Goal: Check status: Check status

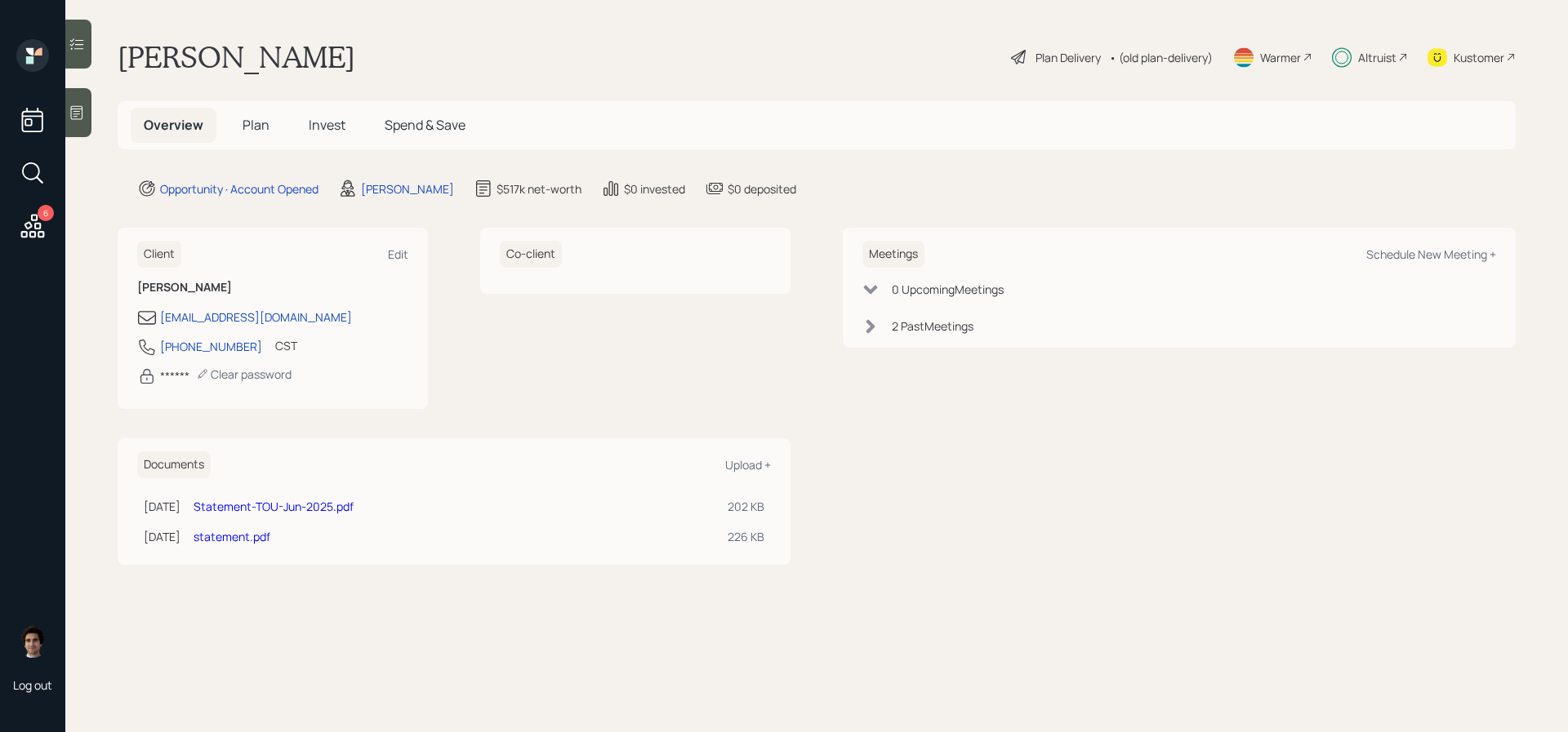
click at [333, 109] on h5 "Invest" at bounding box center [327, 125] width 63 height 35
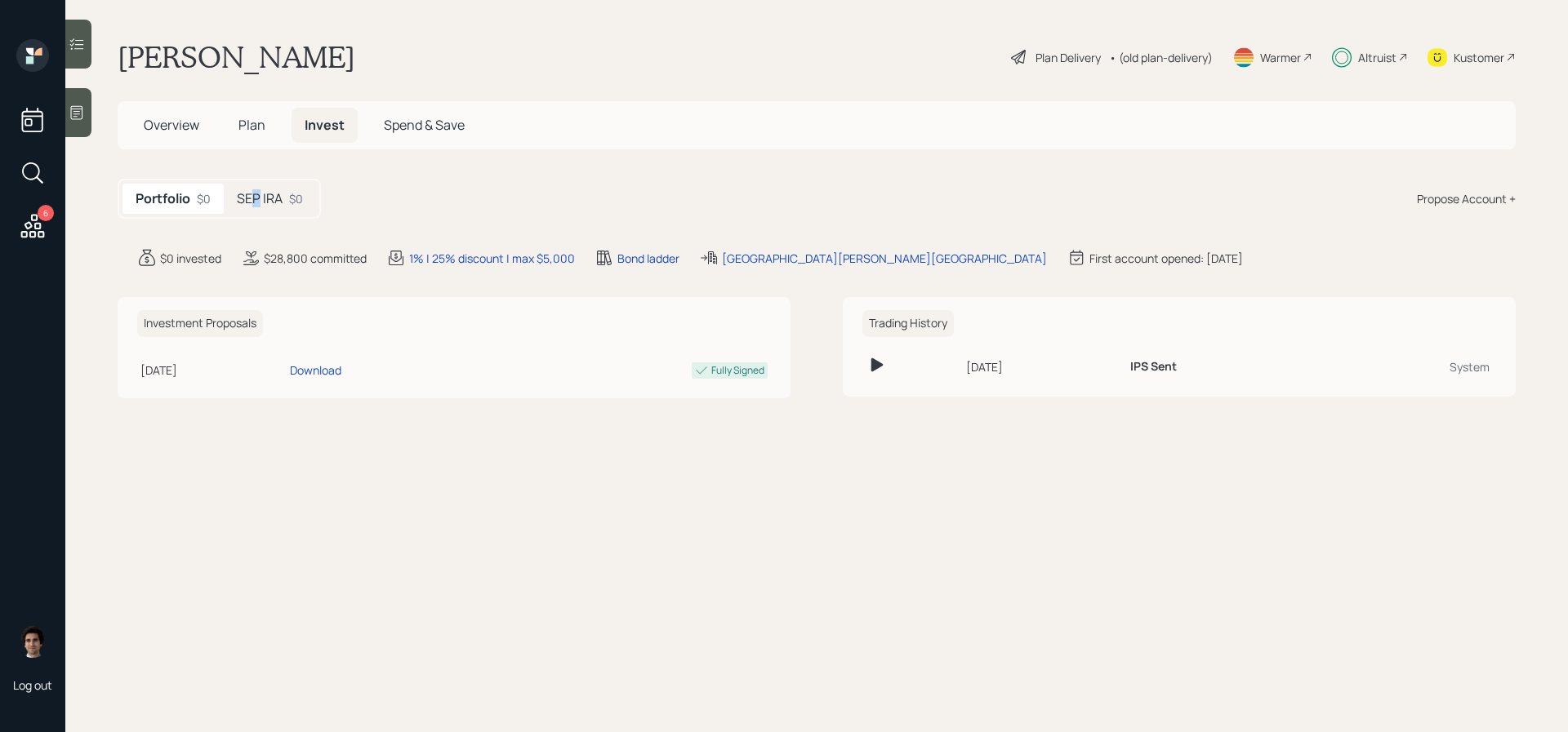
click at [257, 193] on h5 "SEP IRA" at bounding box center [260, 198] width 46 height 15
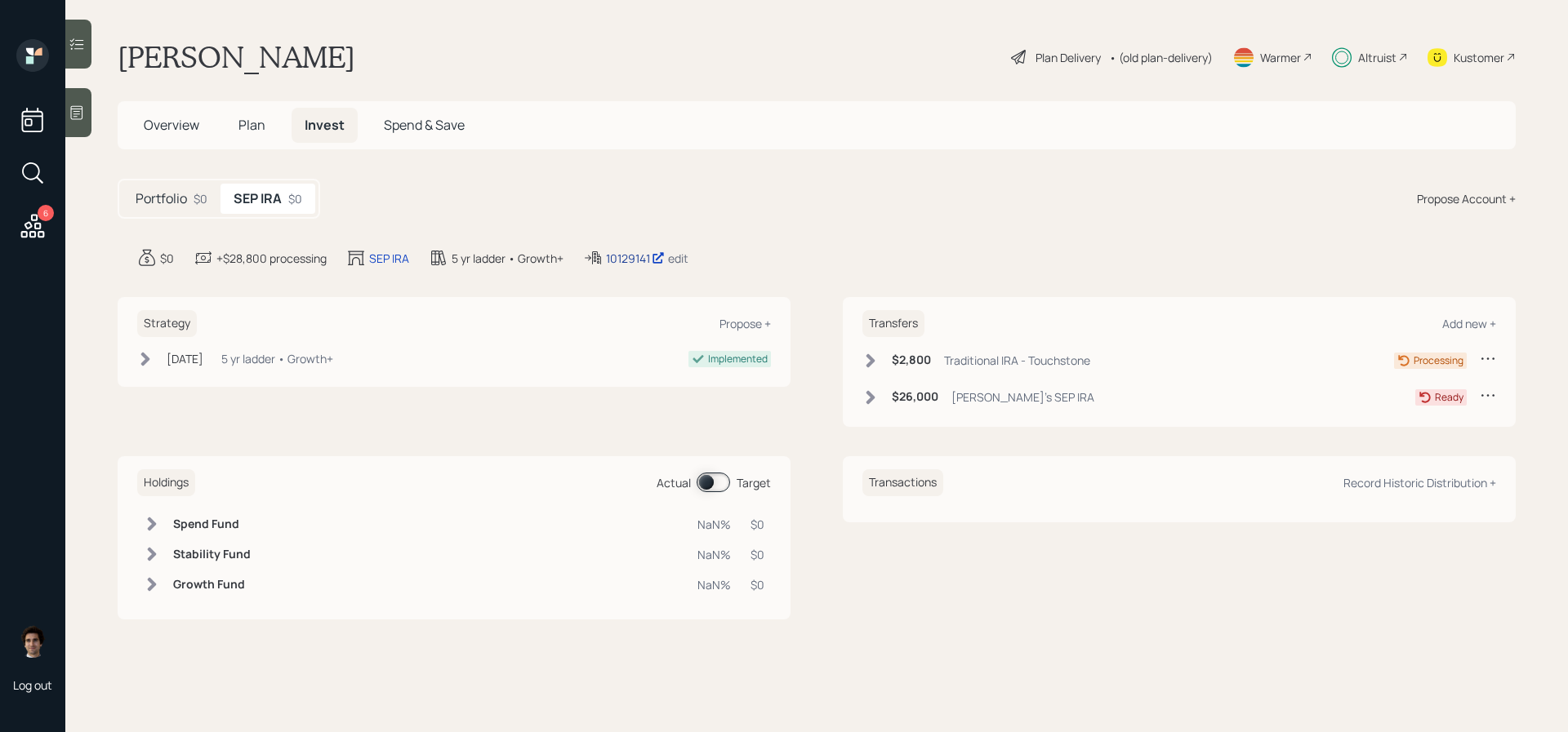
click at [616, 256] on div "10129141" at bounding box center [634, 258] width 58 height 17
